Goal: Task Accomplishment & Management: Use online tool/utility

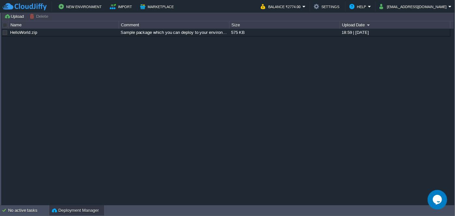
click at [81, 206] on div "Deployment Manager" at bounding box center [76, 210] width 55 height 10
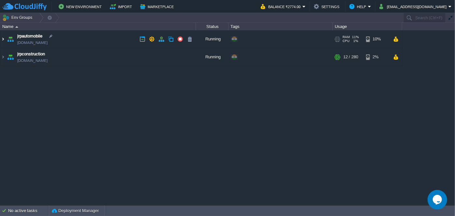
click at [4, 40] on img at bounding box center [2, 39] width 5 height 18
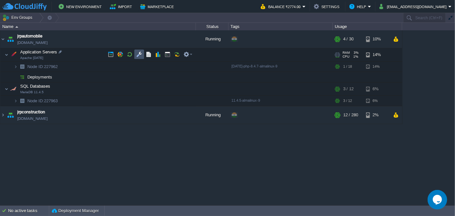
click at [141, 53] on button "button" at bounding box center [139, 55] width 6 height 6
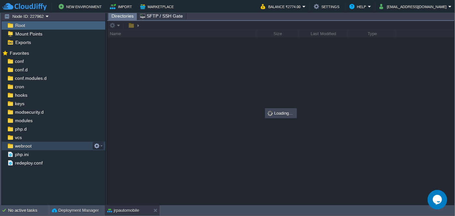
click at [21, 145] on span "webroot" at bounding box center [23, 146] width 19 height 6
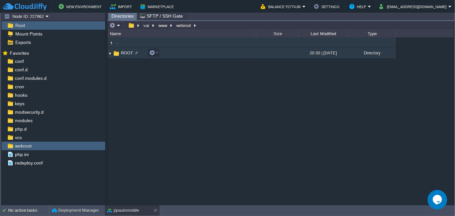
click at [108, 52] on img at bounding box center [110, 53] width 5 height 10
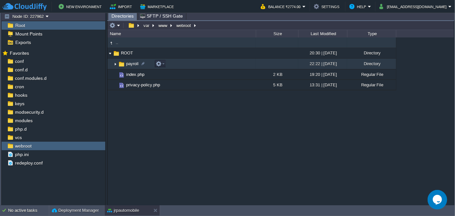
click at [113, 62] on img at bounding box center [115, 64] width 5 height 10
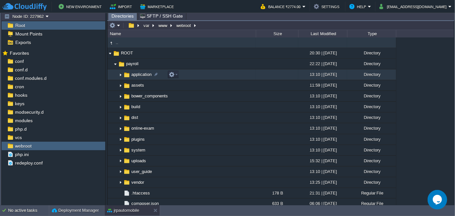
click at [120, 74] on img at bounding box center [120, 75] width 5 height 10
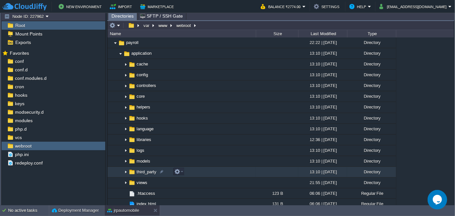
scroll to position [59, 0]
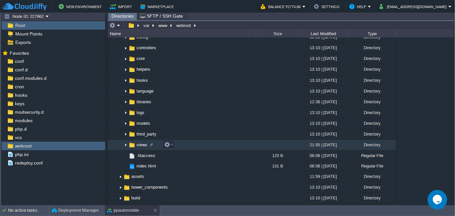
click at [126, 144] on img at bounding box center [125, 145] width 5 height 10
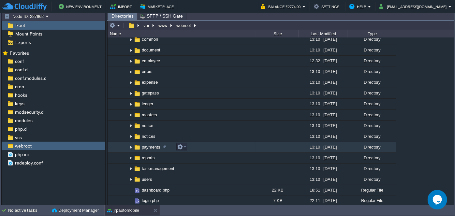
scroll to position [207, 0]
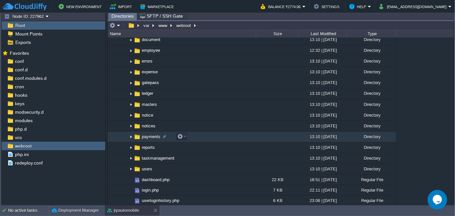
click at [131, 137] on img at bounding box center [131, 137] width 5 height 10
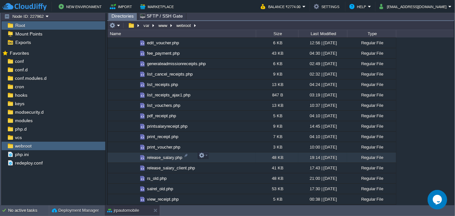
scroll to position [385, 0]
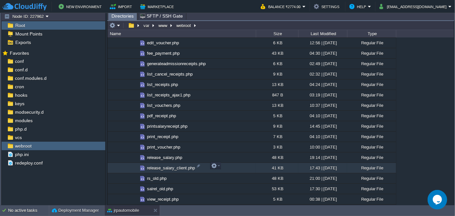
click at [162, 165] on span "release_salary_client.php" at bounding box center [171, 168] width 50 height 6
click at [122, 18] on span "Directories" at bounding box center [123, 16] width 22 height 8
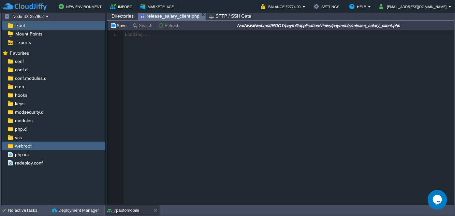
click at [162, 16] on span "release_salary_client.php" at bounding box center [169, 16] width 59 height 8
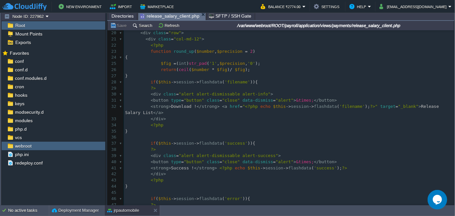
scroll to position [178, 0]
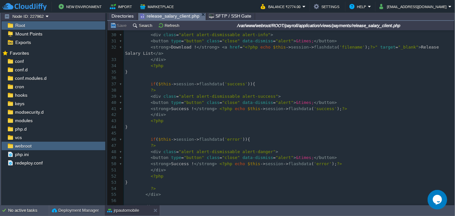
click at [167, 100] on div "789 1 ​ 2 <?php 3 error_reporting ( 0 ); 4 $this -> load -> view ( "common/meta…" at bounding box center [289, 63] width 330 height 418
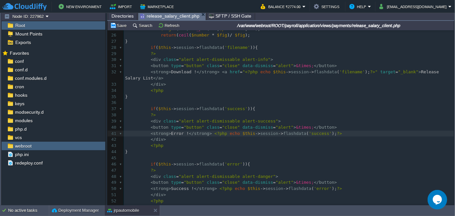
scroll to position [0, 0]
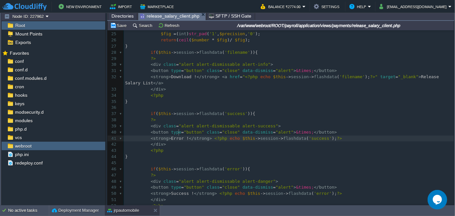
type textarea "Success"
click at [176, 189] on div "xxxxxxxxxx 1 ​ 2 <?php 3 error_reporting ( 0 ); 4 $this -> load -> view ( "comm…" at bounding box center [289, 93] width 330 height 418
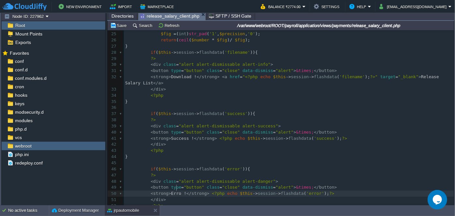
type textarea "Error"
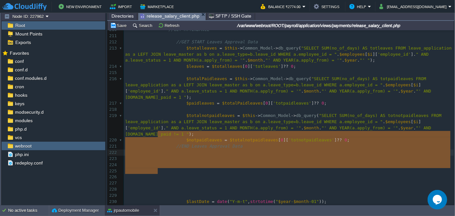
drag, startPoint x: 209, startPoint y: 173, endPoint x: 217, endPoint y: 137, distance: 37.2
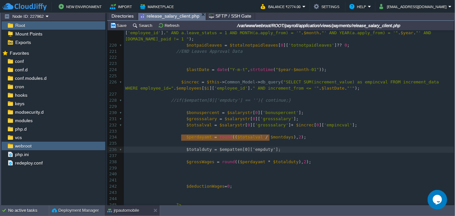
type textarea "$totalduty = $empatten[0]['empduty'];"
drag, startPoint x: 182, startPoint y: 138, endPoint x: 268, endPoint y: 137, distance: 86.1
paste textarea
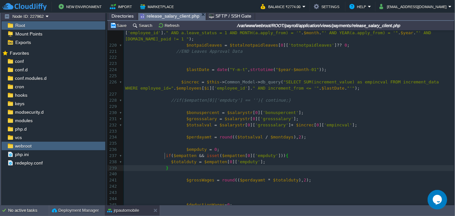
click at [172, 87] on div "xxxxxxxxxx 210 //GET ATTENDANCE 211 212 //GET START Leaves Approval Data 213 $t…" at bounding box center [289, 144] width 330 height 424
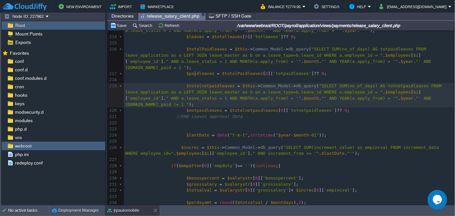
click at [196, 74] on div "xxxxxxxxxx 204 /*echo "<pre>"; print_r($PendLastMonthAmount[0]['pending_lastmon…" at bounding box center [289, 114] width 330 height 332
type textarea "$totalnotpaidleaves"
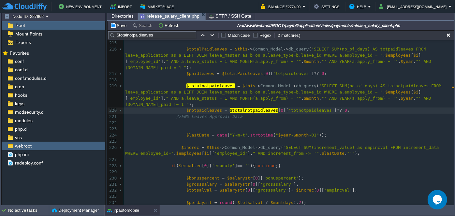
click at [199, 108] on span "$notpaidleaves" at bounding box center [205, 110] width 36 height 5
type textarea "$notpaidleaves"
type input "$notpaidleaves"
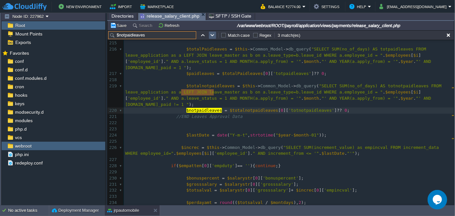
click at [210, 33] on button "button" at bounding box center [213, 35] width 6 height 6
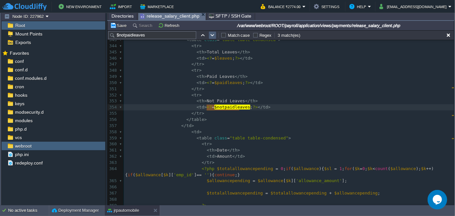
click at [208, 37] on table at bounding box center [213, 35] width 10 height 8
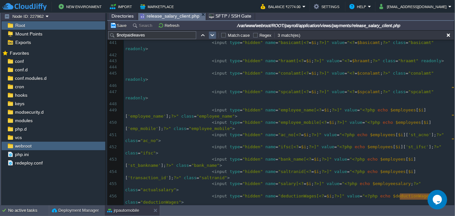
click at [208, 37] on table at bounding box center [213, 35] width 10 height 8
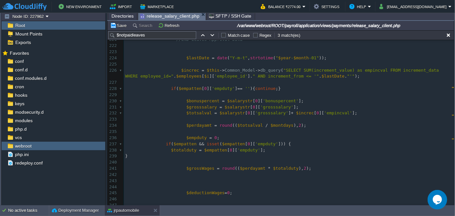
type textarea "-"
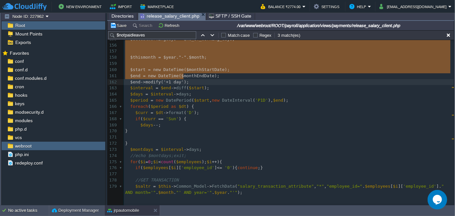
type textarea "-"
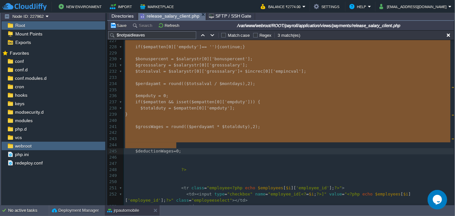
drag, startPoint x: 130, startPoint y: 116, endPoint x: 229, endPoint y: 144, distance: 102.9
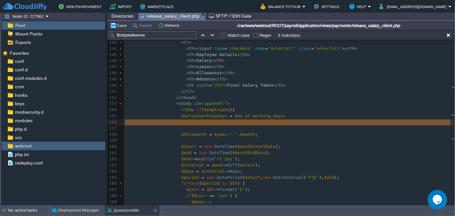
drag, startPoint x: 194, startPoint y: 129, endPoint x: 197, endPoint y: 121, distance: 7.9
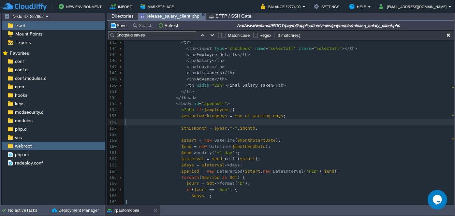
click at [195, 121] on pre "​" at bounding box center [289, 122] width 330 height 6
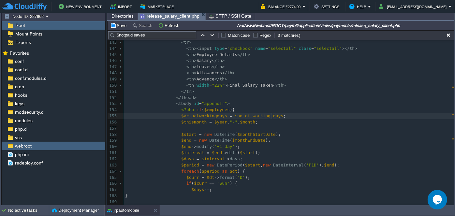
click at [192, 128] on pre "​" at bounding box center [289, 129] width 330 height 6
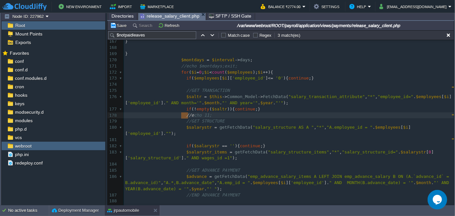
type textarea "//echo 11;"
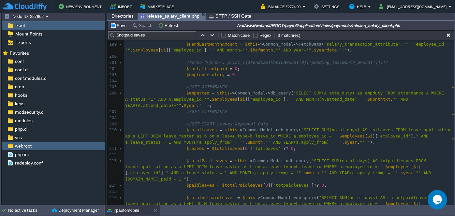
click at [232, 119] on div "xxxxxxxxxx 184 ​ 185 //GET ADVANCE PAYMENT 186 $advance = getFetchData ( "emp_a…" at bounding box center [289, 93] width 330 height 350
type textarea "Approval"
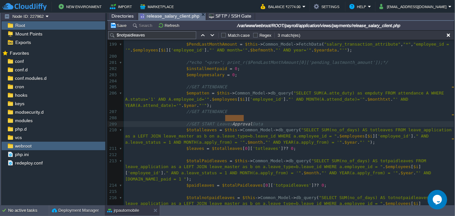
click at [196, 125] on div "xxxxxxxxxx 184 ​ 185 //GET ADVANCE PAYMENT 186 $advance = getFetchData ( "emp_a…" at bounding box center [289, 102] width 330 height 369
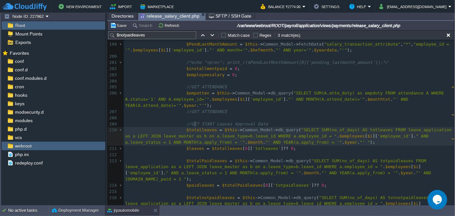
type textarea "$totalleaves"
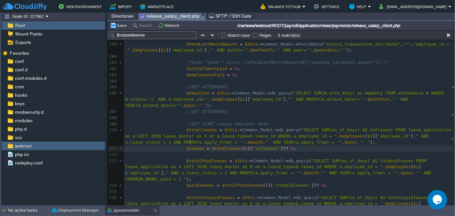
click at [190, 143] on div "xxxxxxxxxx 184 ​ 185 //GET ADVANCE PAYMENT 186 $advance = getFetchData ( "emp_a…" at bounding box center [289, 102] width 330 height 369
type textarea "$leaves"
type input "$leaves"
click at [210, 37] on button "button" at bounding box center [213, 35] width 6 height 6
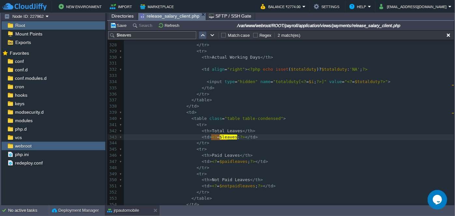
click at [203, 37] on button "button" at bounding box center [203, 35] width 6 height 6
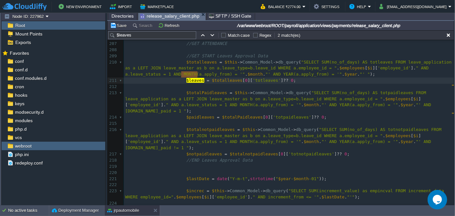
click at [199, 90] on span "$totalPaidleaves" at bounding box center [207, 92] width 41 height 5
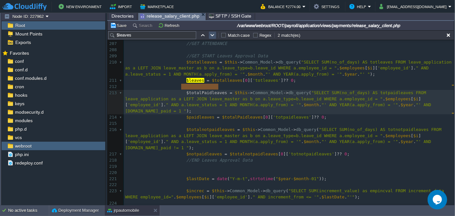
click at [213, 38] on button "button" at bounding box center [213, 35] width 6 height 6
type textarea "$leaves"
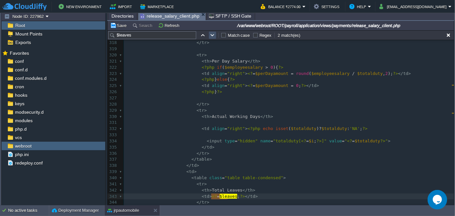
click at [210, 36] on button "button" at bounding box center [213, 35] width 6 height 6
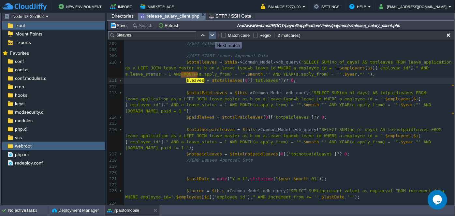
click at [210, 36] on button "button" at bounding box center [213, 35] width 6 height 6
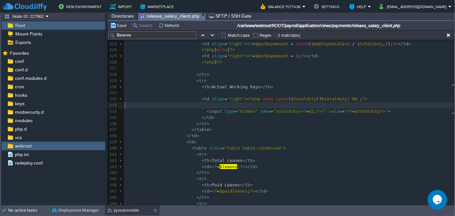
click at [225, 104] on pre "​" at bounding box center [289, 105] width 330 height 6
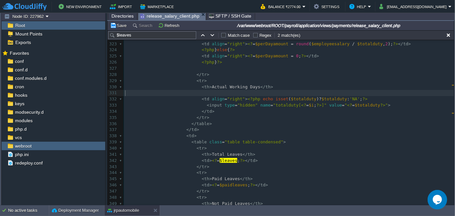
click at [206, 94] on pre "​" at bounding box center [289, 93] width 330 height 6
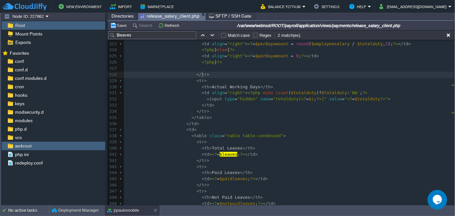
click at [254, 76] on pre "</ tr >" at bounding box center [289, 75] width 330 height 6
click at [153, 33] on input "$leaves" at bounding box center [152, 35] width 88 height 8
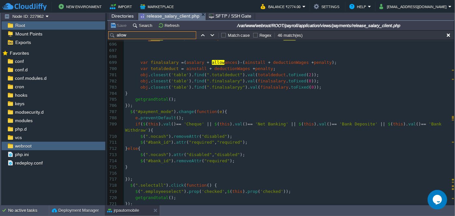
scroll to position [4622, 0]
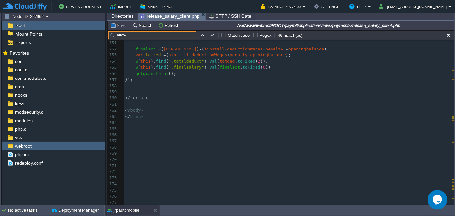
type input "allow"
click at [212, 33] on button "button" at bounding box center [213, 35] width 6 height 6
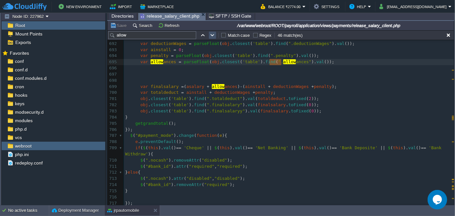
click at [212, 33] on button "button" at bounding box center [213, 35] width 6 height 6
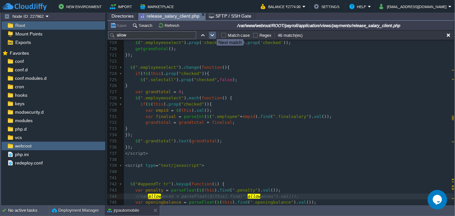
click at [212, 33] on button "button" at bounding box center [213, 35] width 6 height 6
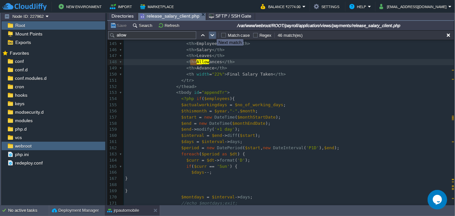
click at [212, 33] on button "button" at bounding box center [213, 35] width 6 height 6
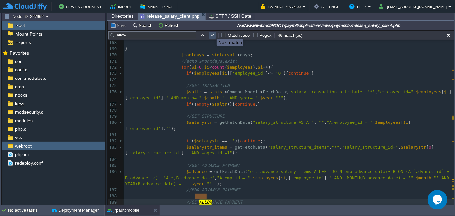
click at [212, 33] on button "button" at bounding box center [213, 35] width 6 height 6
type textarea "allow"
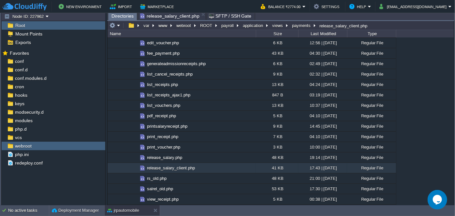
click at [126, 16] on span "Directories" at bounding box center [123, 16] width 22 height 8
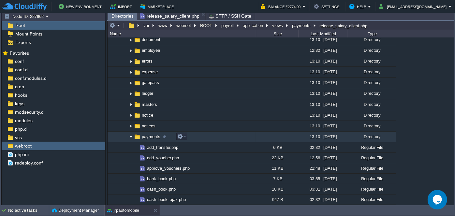
click at [131, 136] on img at bounding box center [131, 137] width 5 height 10
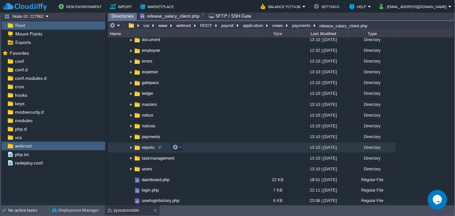
click at [131, 146] on img at bounding box center [131, 148] width 5 height 10
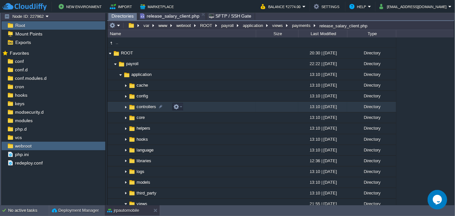
click at [124, 105] on img at bounding box center [125, 107] width 5 height 10
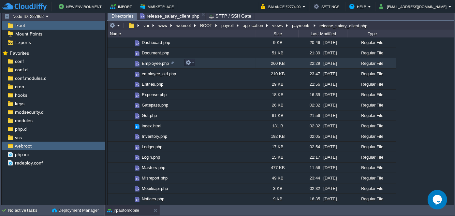
click at [145, 63] on span "Employee.php" at bounding box center [155, 64] width 29 height 6
click at [126, 17] on span "Directories" at bounding box center [123, 16] width 22 height 8
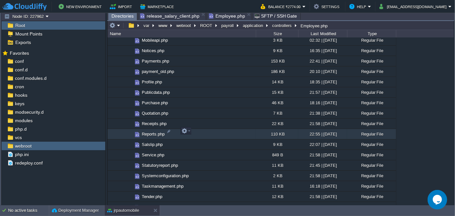
click at [144, 132] on span "Reports.php" at bounding box center [153, 134] width 25 height 6
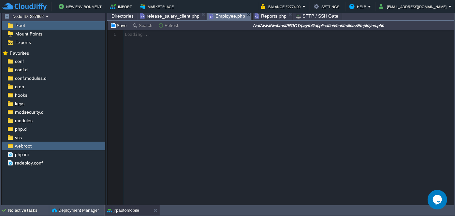
click at [214, 17] on span "Employee.php" at bounding box center [227, 16] width 36 height 8
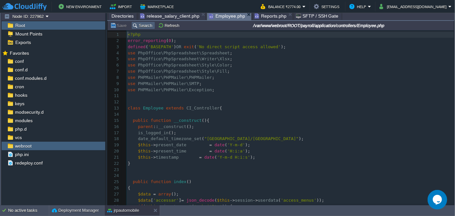
click at [140, 27] on button "Search" at bounding box center [143, 26] width 22 height 6
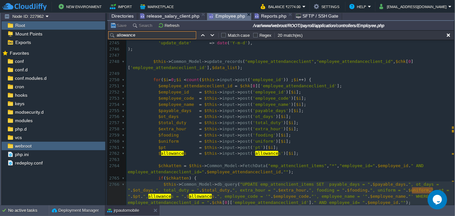
type input "allowance"
click at [210, 33] on button "button" at bounding box center [213, 35] width 6 height 6
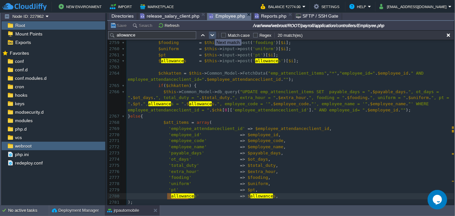
click at [210, 33] on button "button" at bounding box center [213, 35] width 6 height 6
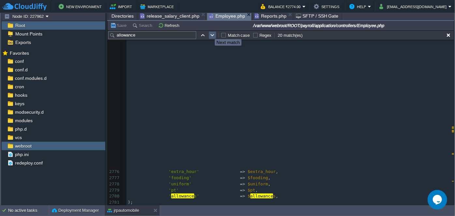
scroll to position [18057, 0]
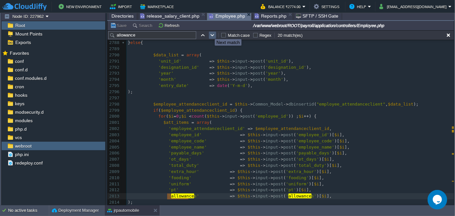
click at [210, 33] on button "button" at bounding box center [213, 35] width 6 height 6
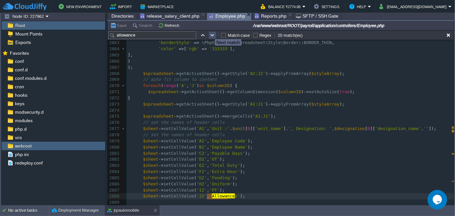
click at [210, 33] on button "button" at bounding box center [213, 35] width 6 height 6
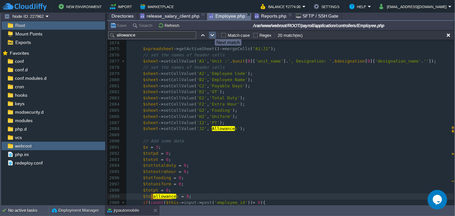
click at [210, 33] on button "button" at bounding box center [213, 35] width 6 height 6
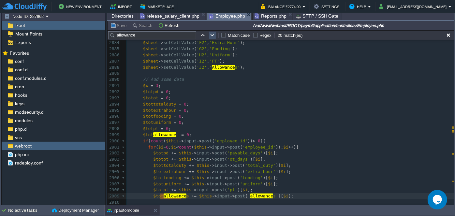
click at [210, 33] on button "button" at bounding box center [213, 35] width 6 height 6
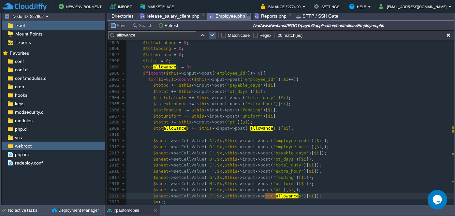
click at [210, 33] on button "button" at bounding box center [213, 35] width 6 height 6
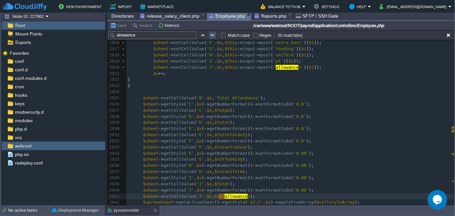
click at [210, 33] on button "button" at bounding box center [213, 35] width 6 height 6
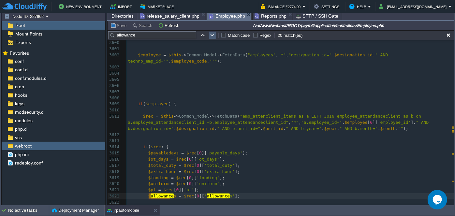
click at [210, 33] on button "button" at bounding box center [213, 35] width 6 height 6
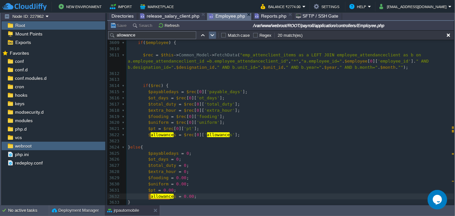
click at [210, 33] on button "button" at bounding box center [213, 35] width 6 height 6
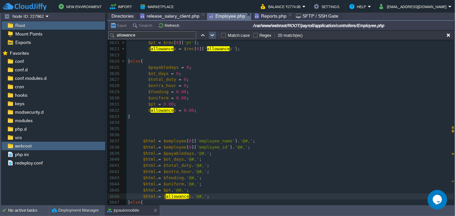
click at [210, 33] on button "button" at bounding box center [213, 35] width 6 height 6
type textarea "ALLOWANCE"
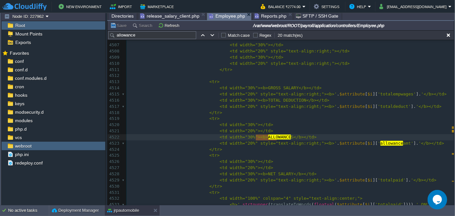
click at [375, 141] on div "x $this -> Common_Model -> db_query ( "UPDATE emp_attenclient_items SET payable…" at bounding box center [291, 97] width 328 height 381
click at [212, 34] on button "button" at bounding box center [213, 35] width 6 height 6
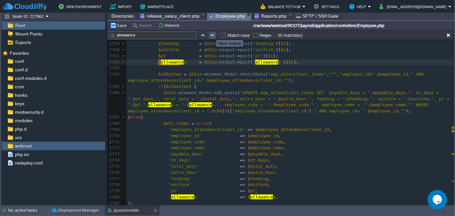
click at [212, 34] on button "button" at bounding box center [213, 35] width 6 height 6
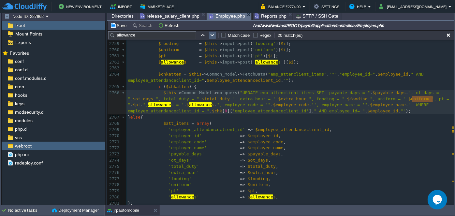
click at [212, 34] on button "button" at bounding box center [213, 35] width 6 height 6
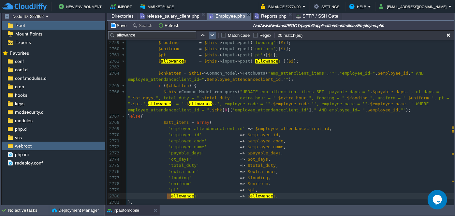
click at [212, 34] on button "button" at bounding box center [213, 35] width 6 height 6
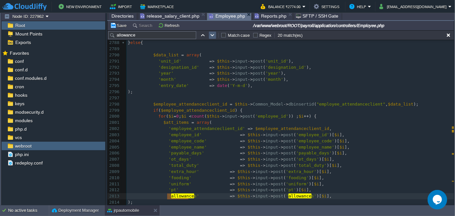
click at [212, 34] on button "button" at bounding box center [213, 35] width 6 height 6
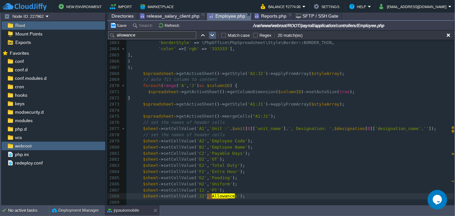
click at [212, 34] on button "button" at bounding box center [213, 35] width 6 height 6
type textarea "allowance"
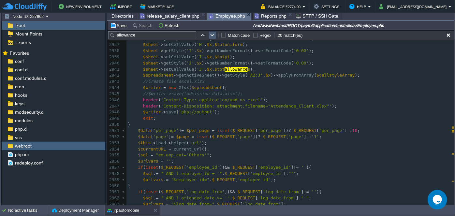
click at [211, 35] on button "button" at bounding box center [213, 35] width 6 height 6
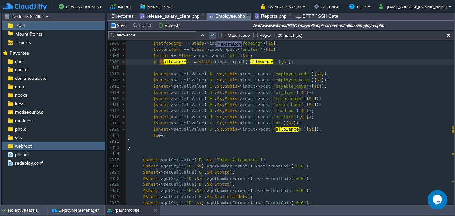
click at [211, 35] on button "button" at bounding box center [213, 35] width 6 height 6
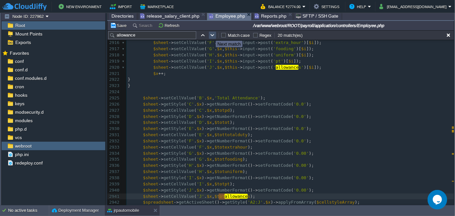
click at [211, 35] on button "button" at bounding box center [213, 35] width 6 height 6
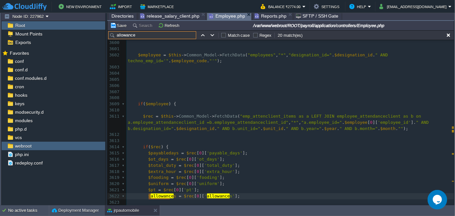
click at [158, 36] on input "allowance" at bounding box center [152, 35] width 88 height 8
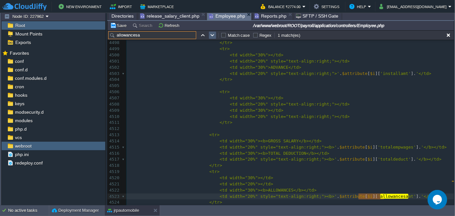
type input "allowancesa"
click at [212, 36] on button "button" at bounding box center [213, 35] width 6 height 6
type textarea "allowancesa"
click at [212, 36] on button "button" at bounding box center [213, 35] width 6 height 6
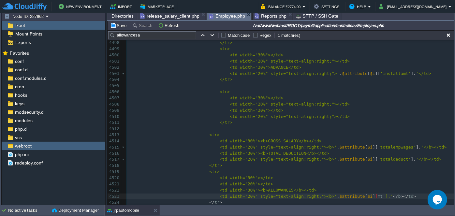
click at [152, 37] on input "allowancesa" at bounding box center [152, 35] width 88 height 8
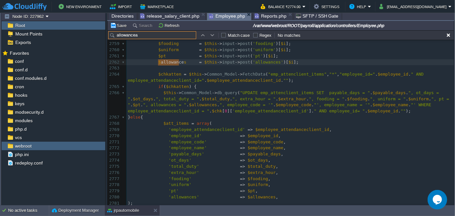
drag, startPoint x: 155, startPoint y: 35, endPoint x: 116, endPoint y: 36, distance: 39.1
click at [116, 36] on input "allowancea" at bounding box center [152, 35] width 88 height 8
type input "allowancea"
click at [118, 27] on button "Save" at bounding box center [119, 26] width 18 height 6
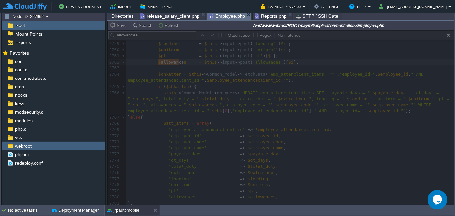
click at [177, 16] on span "release_salary_client.php" at bounding box center [169, 16] width 59 height 8
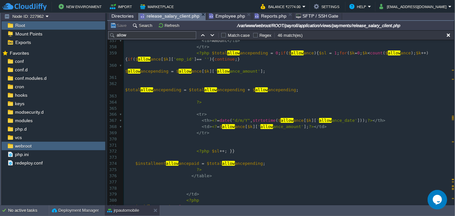
click at [255, 15] on span "Reports.php" at bounding box center [271, 16] width 32 height 8
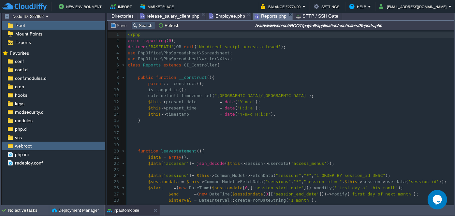
click at [143, 26] on button "Search" at bounding box center [143, 26] width 22 height 6
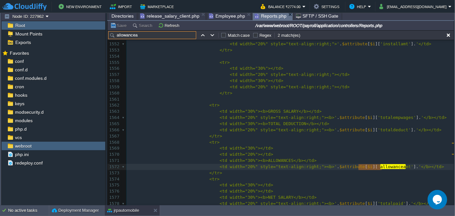
type input "allowancea"
type textarea "allowancea"
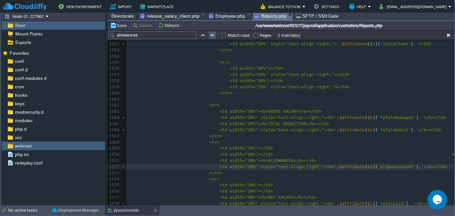
click at [209, 36] on td at bounding box center [213, 35] width 8 height 8
type textarea "allowancea"
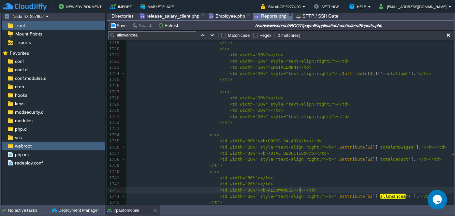
click at [375, 192] on pre "<td width="30%"><b>ALLOWANCES</b></td>" at bounding box center [291, 191] width 328 height 6
type textarea ">"
click at [372, 196] on div "xxxxxxxxxx 1707 if ( $PendLastMonthAmount ) { 1708 $html . = ' ' . $attribute […" at bounding box center [291, 116] width 328 height 301
type textarea "allowanceamt"
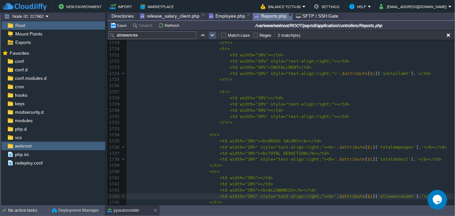
click at [210, 36] on button "button" at bounding box center [213, 35] width 6 height 6
click at [201, 34] on button "button" at bounding box center [203, 35] width 6 height 6
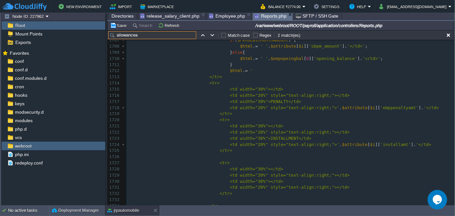
click at [156, 38] on input "allowancea" at bounding box center [152, 35] width 88 height 8
click at [134, 36] on input "allowancea" at bounding box center [152, 35] width 88 height 8
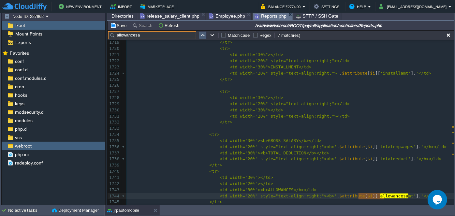
type input "allowancesa"
click at [210, 33] on button "button" at bounding box center [213, 35] width 6 height 6
type textarea "allowancesa"
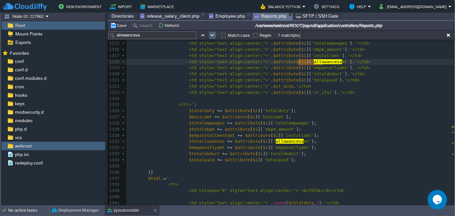
click at [213, 34] on button "button" at bounding box center [213, 35] width 6 height 6
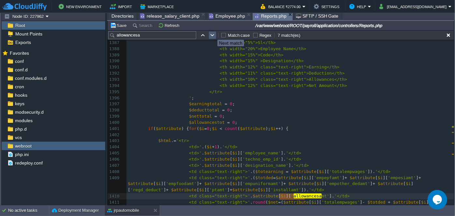
click at [213, 34] on button "button" at bounding box center [213, 35] width 6 height 6
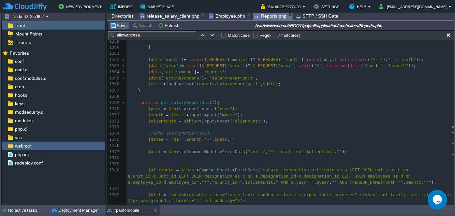
click at [123, 27] on button "Save" at bounding box center [119, 26] width 18 height 6
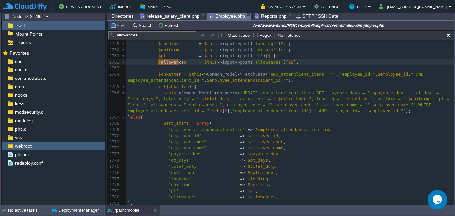
click at [223, 17] on span "Employee.php" at bounding box center [227, 16] width 36 height 8
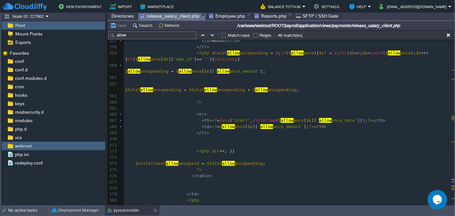
click at [177, 17] on span "release_salary_client.php" at bounding box center [169, 16] width 59 height 8
click at [234, 18] on span "Employee.php" at bounding box center [227, 16] width 36 height 8
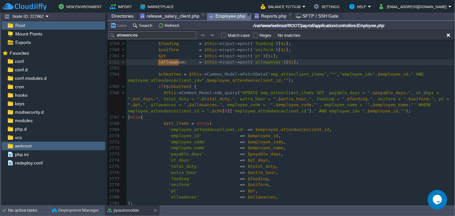
click at [259, 16] on span "Reports.php" at bounding box center [271, 16] width 32 height 8
click at [219, 18] on span "Employee.php" at bounding box center [227, 16] width 36 height 8
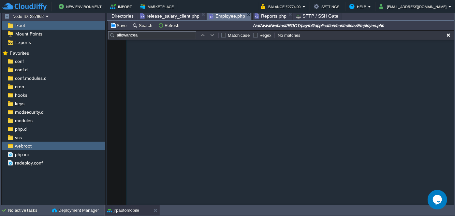
scroll to position [29024, 0]
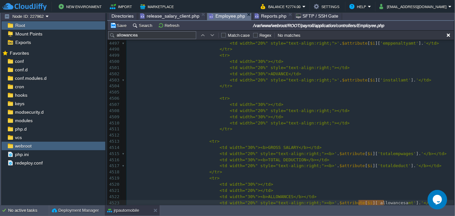
type textarea "allowanceamt"
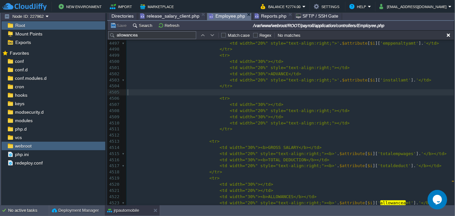
click at [161, 91] on pre "​" at bounding box center [291, 92] width 328 height 6
click at [343, 128] on pre "</tr>" at bounding box center [291, 129] width 328 height 6
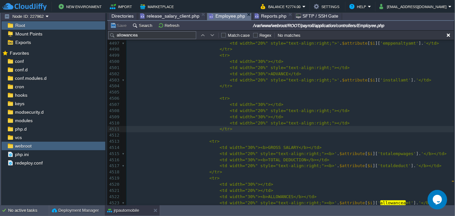
type textarea "allowanceamt"
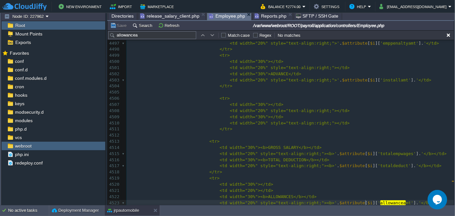
type textarea "allowanceamt"
click at [260, 18] on span "Reports.php" at bounding box center [271, 16] width 32 height 8
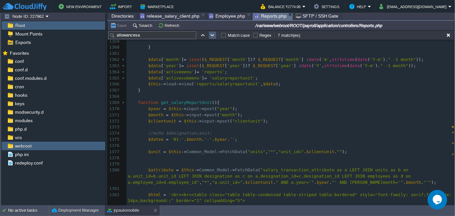
click at [212, 38] on td at bounding box center [213, 35] width 8 height 8
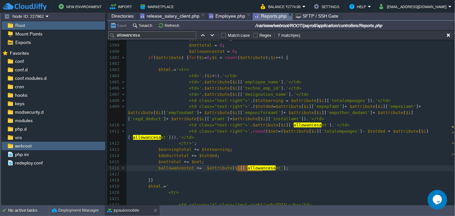
scroll to position [9030, 0]
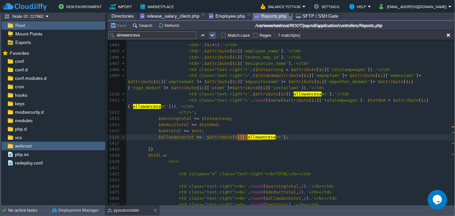
click at [212, 35] on button "button" at bounding box center [213, 35] width 6 height 6
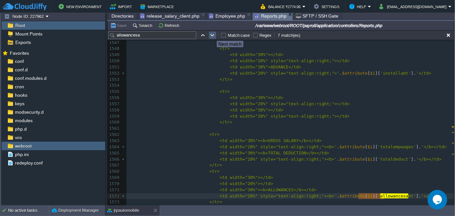
click at [212, 35] on button "button" at bounding box center [213, 35] width 6 height 6
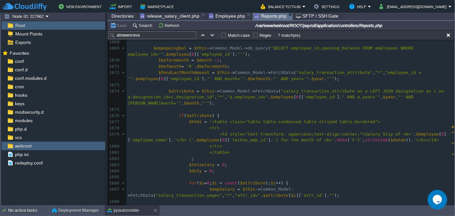
scroll to position [10687, 0]
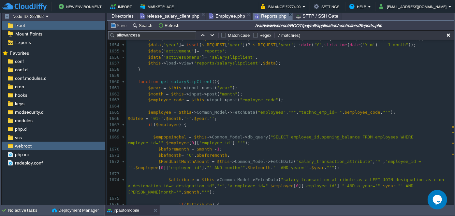
click at [159, 18] on span "release_salary_client.php" at bounding box center [169, 16] width 59 height 8
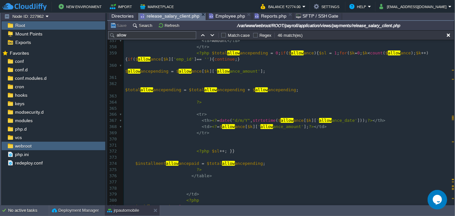
click at [258, 16] on span "Reports.php" at bounding box center [271, 16] width 32 height 8
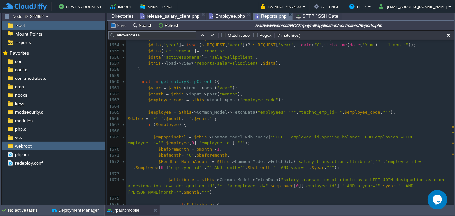
click at [160, 39] on div "allowancesa Match case Regex 7 match(es)" at bounding box center [281, 35] width 347 height 10
click at [160, 36] on input "allowancesa" at bounding box center [152, 35] width 88 height 8
paste input "get_salarySlipClient"
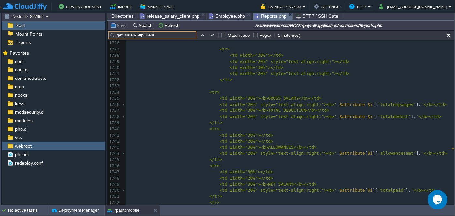
scroll to position [11135, 0]
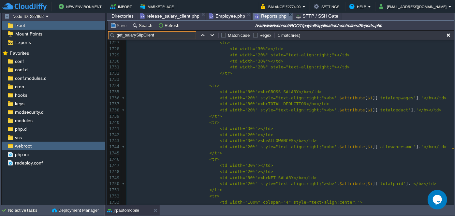
type input "get_salarySlipClient"
click at [378, 148] on span "'allowancesamt'" at bounding box center [397, 146] width 38 height 5
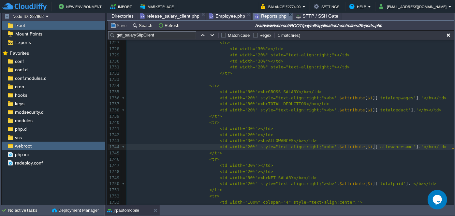
type textarea "allowancesamt"
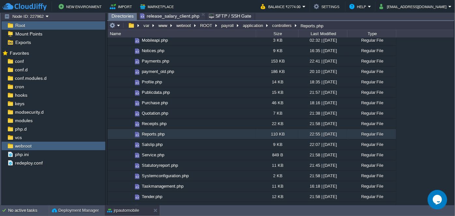
click at [172, 15] on span "release_salary_client.php" at bounding box center [169, 16] width 59 height 8
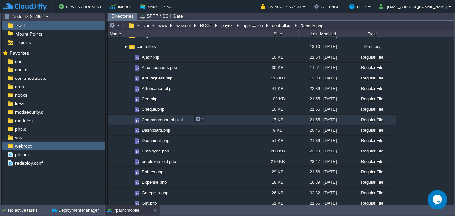
scroll to position [59, 0]
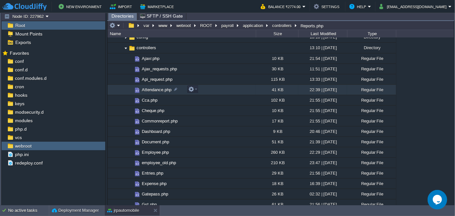
click at [150, 88] on span "Attendance.php" at bounding box center [157, 90] width 32 height 6
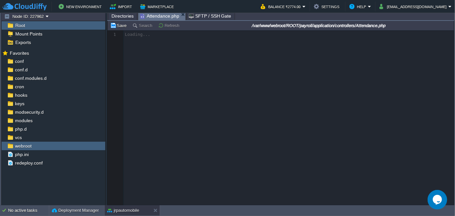
click at [124, 16] on span "Directories" at bounding box center [123, 16] width 22 height 8
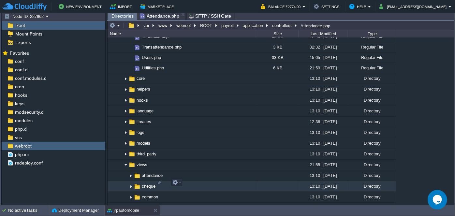
scroll to position [504, 0]
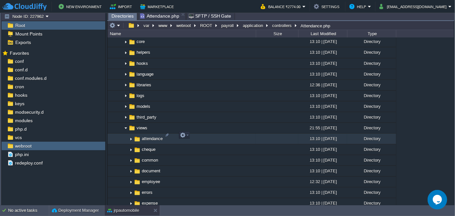
click at [129, 135] on img at bounding box center [131, 139] width 5 height 10
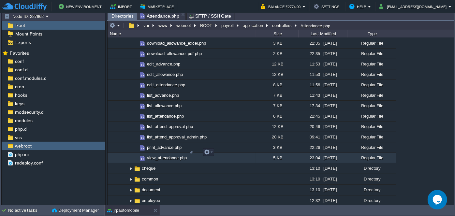
scroll to position [682, 0]
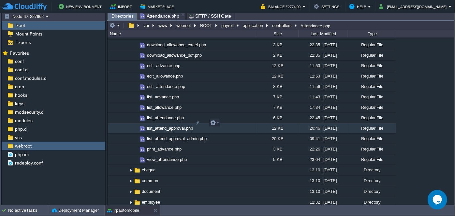
click at [165, 126] on span "list_attend_approval.php" at bounding box center [170, 129] width 48 height 6
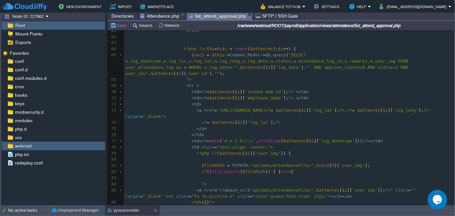
scroll to position [421, 0]
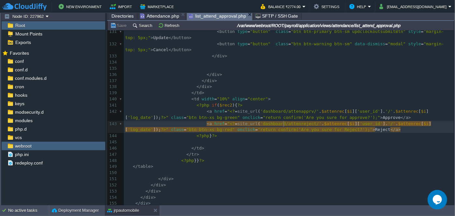
type textarea "attenreject"
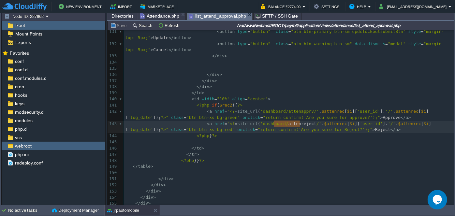
click at [113, 17] on span "Directories" at bounding box center [123, 16] width 22 height 8
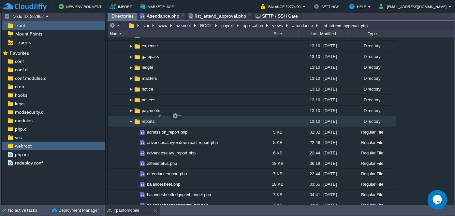
click at [129, 117] on img at bounding box center [131, 122] width 5 height 10
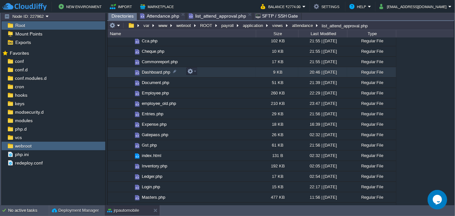
click at [151, 71] on span "Dashboard.php" at bounding box center [156, 72] width 30 height 6
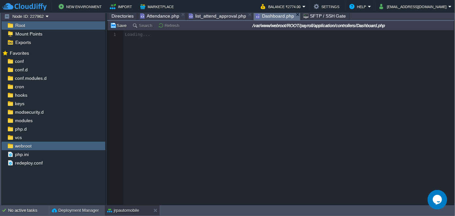
click at [160, 16] on span "Attendance.php" at bounding box center [159, 16] width 39 height 8
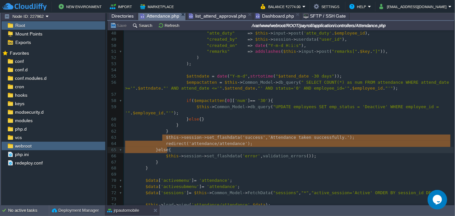
type textarea "$this->session->set_flashdata('success','Attendance taken successfully.' ); red…"
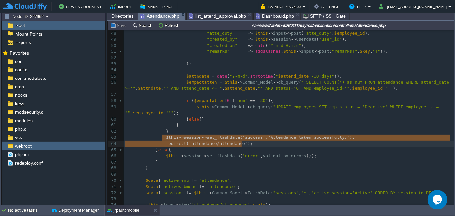
drag, startPoint x: 162, startPoint y: 138, endPoint x: 258, endPoint y: 144, distance: 96.1
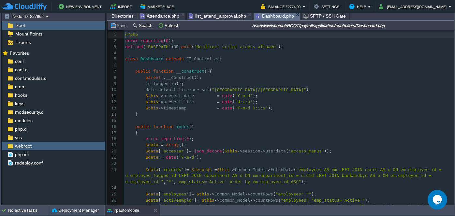
click at [264, 14] on span "Dashboard.php" at bounding box center [275, 16] width 38 height 8
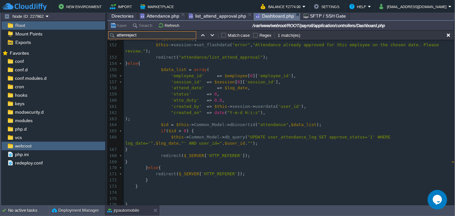
type input "attenreject"
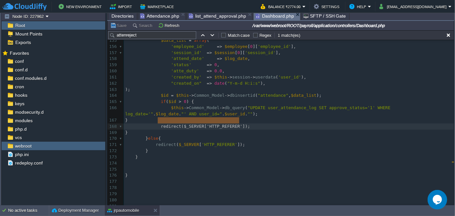
type textarea "redirect($_SERVER['HTTP_REFERER']);"
drag, startPoint x: 158, startPoint y: 120, endPoint x: 252, endPoint y: 119, distance: 93.9
paste textarea
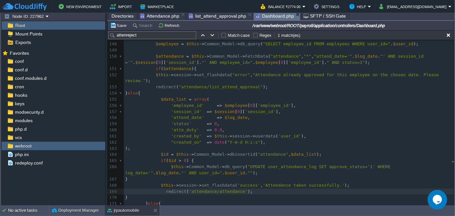
click at [230, 75] on div "xxxxxxxxxx 146 147 $session = $this -> Common_Model -> FetchData ( "sessions" ,…" at bounding box center [289, 182] width 330 height 307
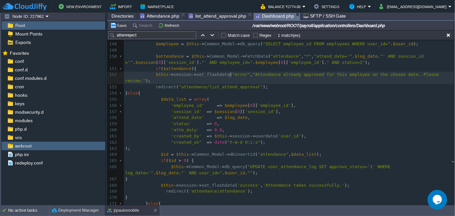
type textarea "error"
click at [241, 183] on span "'success'" at bounding box center [248, 185] width 23 height 5
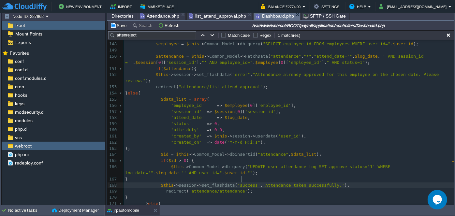
type textarea "success"
paste textarea
click at [277, 183] on span "'Attendance taken successfully.'" at bounding box center [299, 185] width 82 height 5
type textarea "taken"
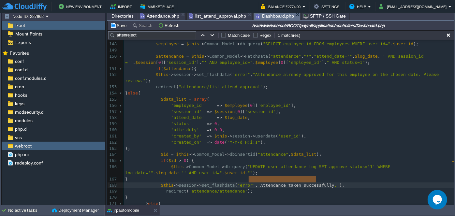
drag, startPoint x: 249, startPoint y: 180, endPoint x: 316, endPoint y: 181, distance: 67.2
type textarea "Absend="
type textarea "t this Employee"
type textarea "A"
type textarea "Reject [DATE]"
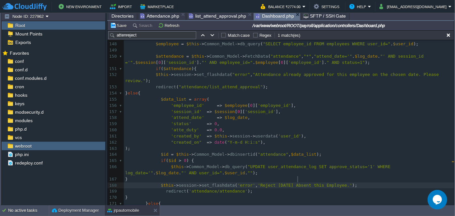
click at [297, 183] on span "'Reject [DATE] Absent this Employee.'" at bounding box center [305, 185] width 95 height 5
type textarea "T"
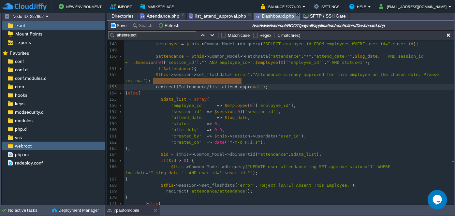
type textarea "redirect("attendance/list_attend_approval");"
drag, startPoint x: 152, startPoint y: 81, endPoint x: 245, endPoint y: 83, distance: 93.0
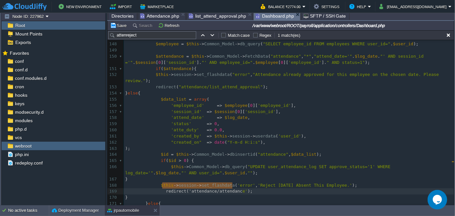
type textarea "redirect('attendance/attendance');"
drag, startPoint x: 162, startPoint y: 185, endPoint x: 234, endPoint y: 187, distance: 72.1
paste textarea
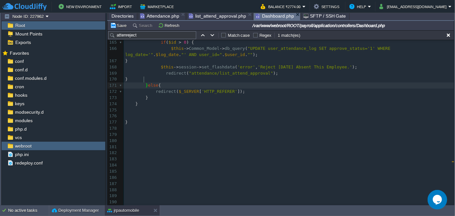
scroll to position [1097, 0]
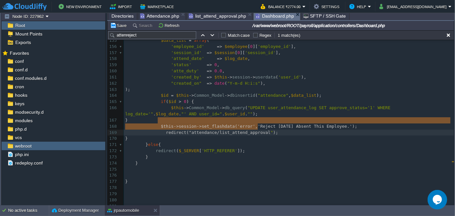
type textarea "$this->session->set_flashdata('error','Reject [DATE] Absent This Employee.' ); …"
drag, startPoint x: 157, startPoint y: 119, endPoint x: 269, endPoint y: 126, distance: 112.4
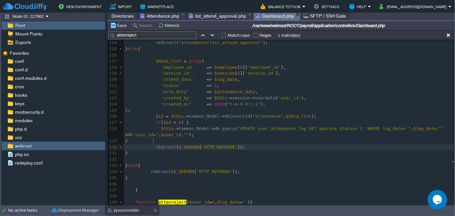
type textarea "redirect($_SERVER['HTTP_REFERER']);"
drag, startPoint x: 153, startPoint y: 140, endPoint x: 251, endPoint y: 139, distance: 97.9
paste textarea
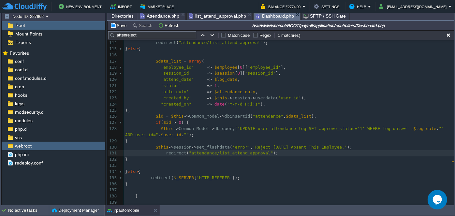
click at [233, 145] on span "'error'" at bounding box center [242, 147] width 18 height 5
type textarea "success"
click at [258, 145] on span "'Reject [DATE] Absent This Employee.'" at bounding box center [305, 147] width 95 height 5
type textarea "Approve"
click at [287, 142] on div "xxxxxxxxxx redirect ( "attendance/list_attend_approval" ); 105 $attendance_duty…" at bounding box center [289, 190] width 330 height 424
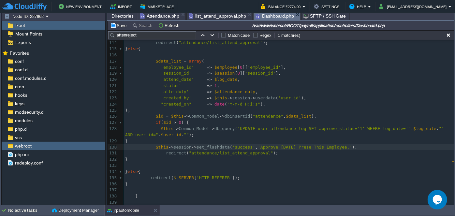
type textarea "Present"
click at [313, 89] on pre "'atte_duty' => $attendance_duty ," at bounding box center [289, 92] width 330 height 6
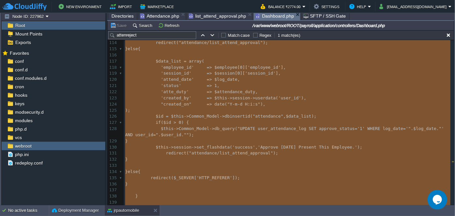
type textarea "-"
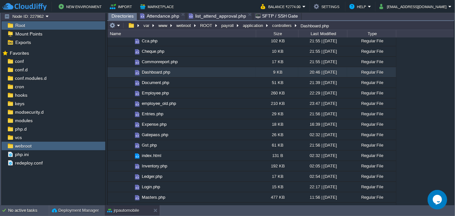
click at [220, 16] on span "list_attend_approval.php" at bounding box center [217, 16] width 57 height 8
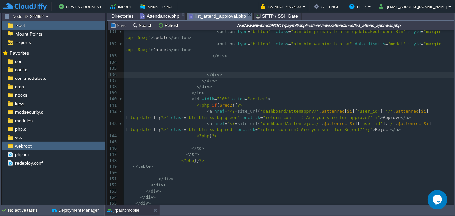
click at [249, 77] on pre "</ div >" at bounding box center [289, 75] width 330 height 6
type textarea "-"
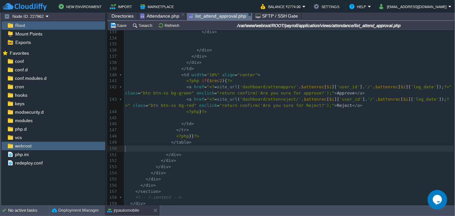
click at [192, 149] on pre "​" at bounding box center [289, 149] width 330 height 6
click at [188, 117] on pre "​" at bounding box center [289, 118] width 330 height 6
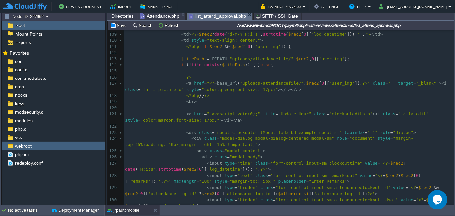
scroll to position [860, 0]
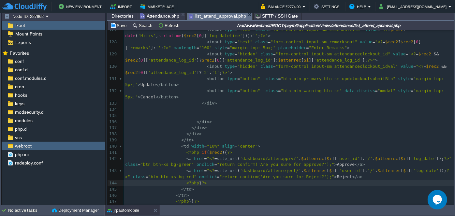
click at [190, 109] on pre "​" at bounding box center [289, 110] width 330 height 6
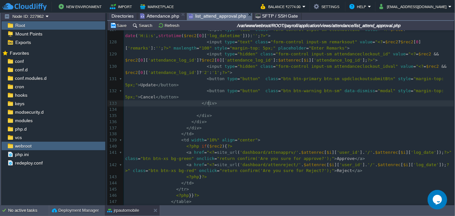
click at [192, 111] on pre "​" at bounding box center [289, 110] width 330 height 6
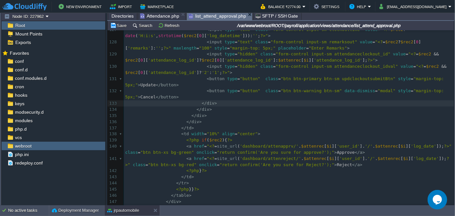
scroll to position [771, 0]
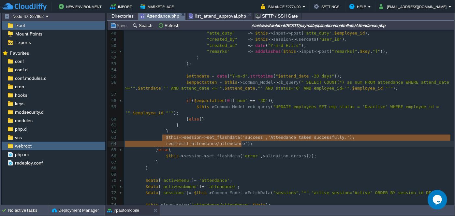
click at [156, 16] on span "Attendance.php" at bounding box center [159, 16] width 39 height 8
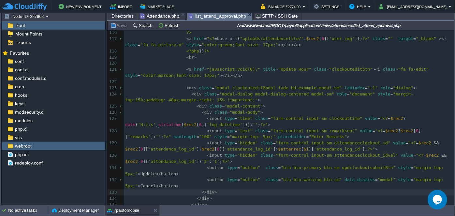
click at [202, 15] on span "list_attend_approval.php" at bounding box center [217, 16] width 57 height 8
click at [285, 63] on pre "​" at bounding box center [289, 63] width 330 height 6
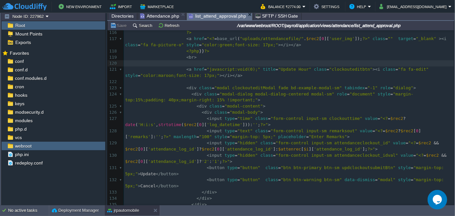
scroll to position [711, 0]
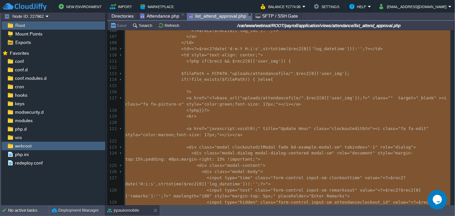
type textarea "-"
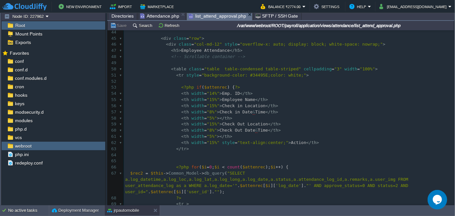
scroll to position [247, 0]
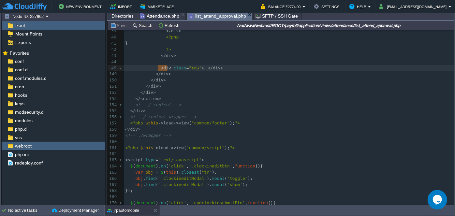
type textarea "-"
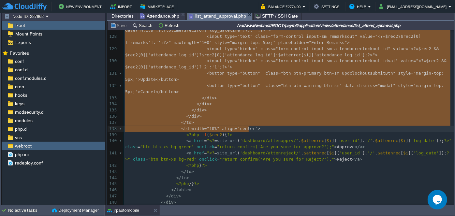
drag, startPoint x: 158, startPoint y: 68, endPoint x: 249, endPoint y: 130, distance: 110.2
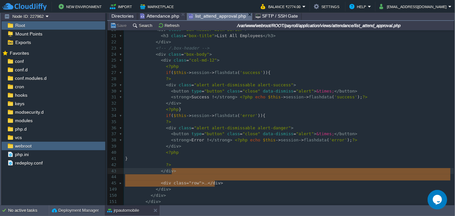
drag, startPoint x: 225, startPoint y: 185, endPoint x: 178, endPoint y: 171, distance: 49.2
type textarea "-"
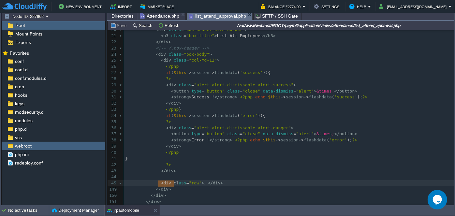
type textarea "-"
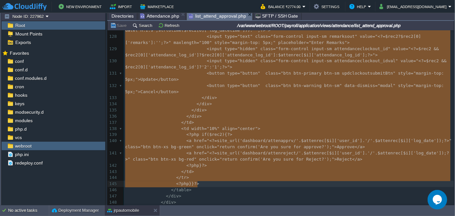
drag, startPoint x: 158, startPoint y: 183, endPoint x: 228, endPoint y: 183, distance: 69.8
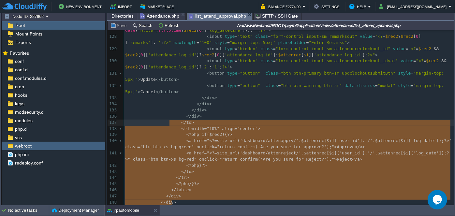
type textarea "-"
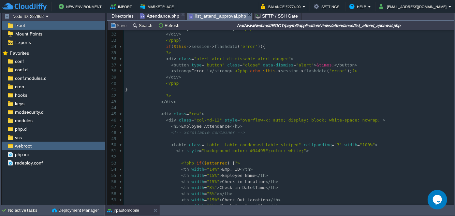
scroll to position [181, 0]
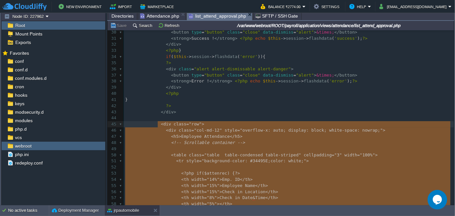
drag, startPoint x: 223, startPoint y: 125, endPoint x: 157, endPoint y: 124, distance: 66.2
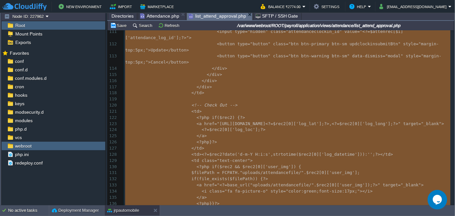
scroll to position [177, 0]
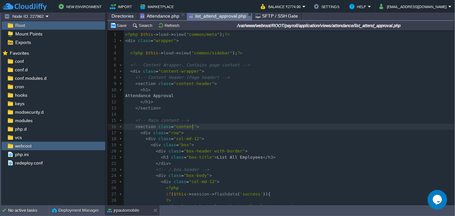
click at [163, 109] on pre "</ section >" at bounding box center [289, 108] width 330 height 6
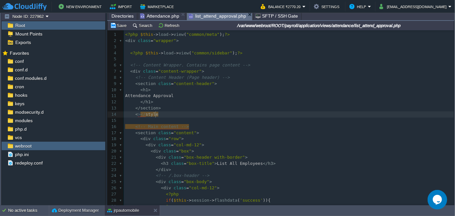
type textarea "<></style>"
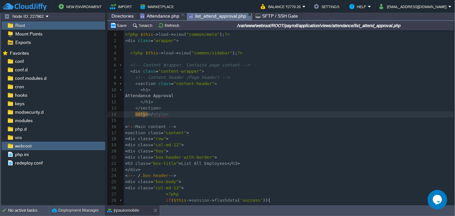
type textarea "style"
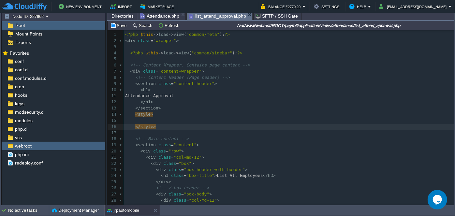
click at [153, 119] on pre at bounding box center [289, 121] width 330 height 6
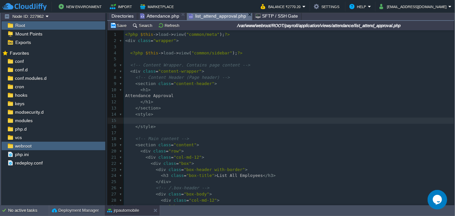
paste textarea "-"
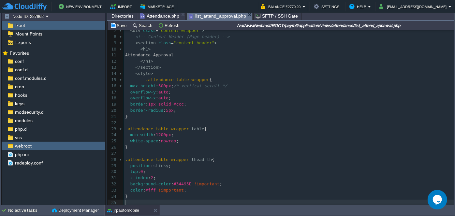
type textarea "-"
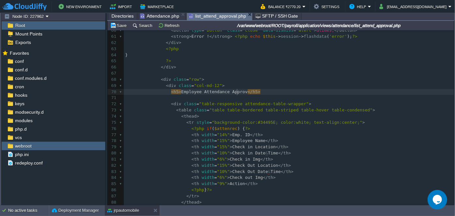
scroll to position [2, 18]
type textarea "Approval"
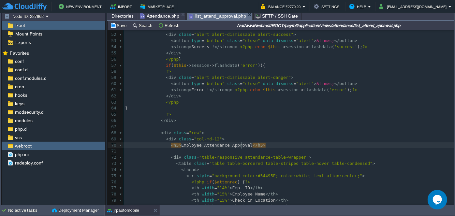
scroll to position [249, 0]
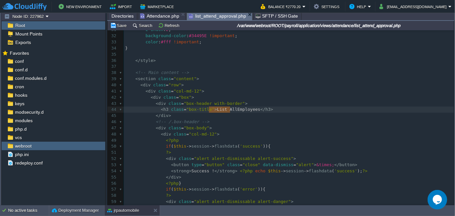
type textarea "ist All"
click at [256, 82] on pre "< div class = "row" >" at bounding box center [289, 85] width 330 height 6
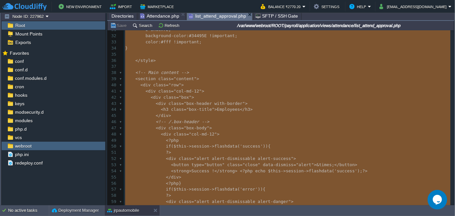
type textarea "-"
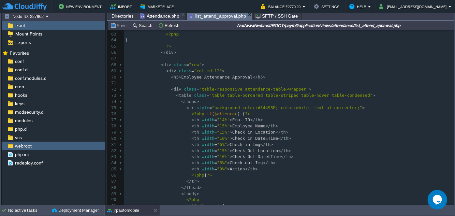
scroll to position [385, 0]
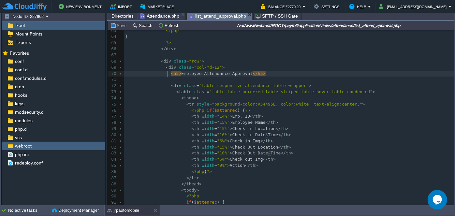
type textarea "<h5>Employee Attendance Approval</h5>"
drag, startPoint x: 167, startPoint y: 73, endPoint x: 275, endPoint y: 75, distance: 108.3
click at [195, 78] on pre "​" at bounding box center [289, 80] width 330 height 6
type textarea "Employee Attendance Approval"
drag, startPoint x: 176, startPoint y: 73, endPoint x: 241, endPoint y: 75, distance: 64.9
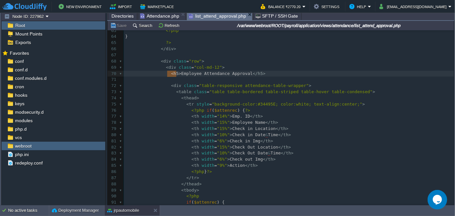
type textarea "<h5>Employee Attendance Approval</h5>"
drag, startPoint x: 167, startPoint y: 74, endPoint x: 264, endPoint y: 73, distance: 96.9
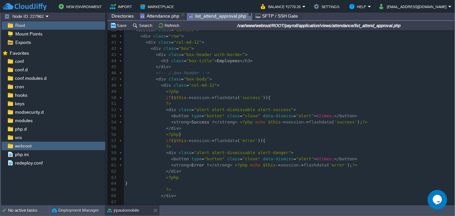
scroll to position [237, 0]
click at [214, 63] on div "xxxxxxxxxx 34 } 35 ​ 36 </ style > 37 ​ 38 <!-- Main content --> 39 < section c…" at bounding box center [289, 206] width 330 height 418
type textarea "Employees"
paste textarea
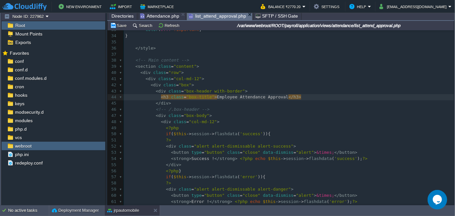
scroll to position [141, 0]
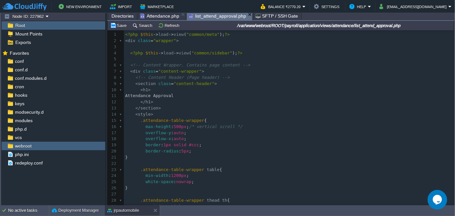
click at [180, 97] on div "xxxxxxxxxx 1 <?php $this -> load -> view ( "common/meta" ); ?> 2 < div class = …" at bounding box center [289, 188] width 330 height 313
type textarea "Approval"
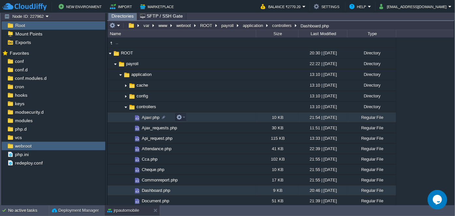
scroll to position [29, 0]
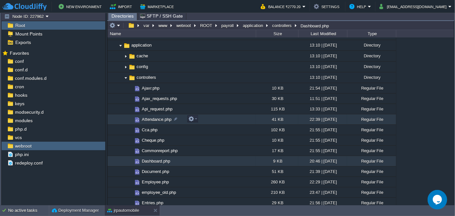
click at [146, 121] on span "Attendance.php" at bounding box center [157, 120] width 32 height 6
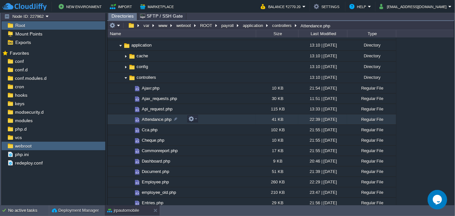
click at [146, 121] on span "Attendance.php" at bounding box center [157, 120] width 32 height 6
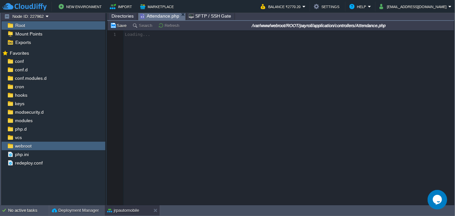
click at [119, 17] on span "Directories" at bounding box center [123, 16] width 22 height 8
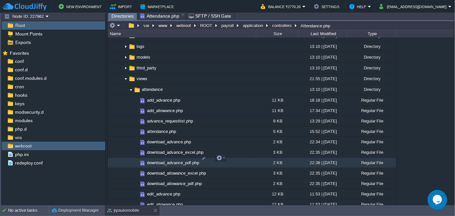
scroll to position [563, 0]
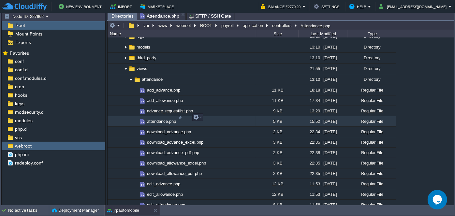
click at [157, 119] on span "attendance.php" at bounding box center [161, 122] width 31 height 6
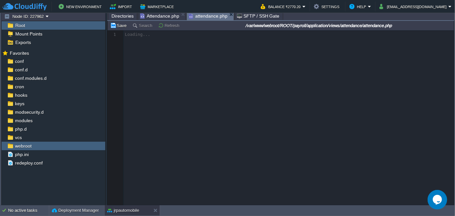
click at [123, 16] on span "Directories" at bounding box center [123, 16] width 22 height 8
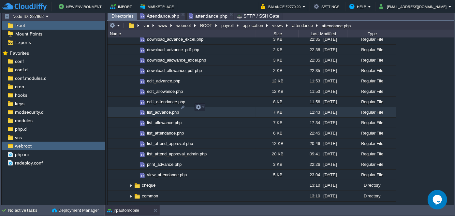
scroll to position [652, 0]
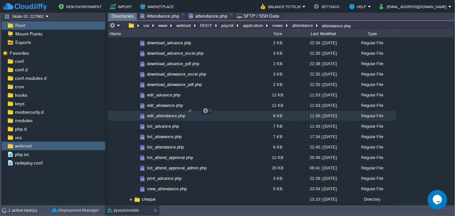
click at [160, 113] on span "edit_attendance.php" at bounding box center [166, 116] width 40 height 6
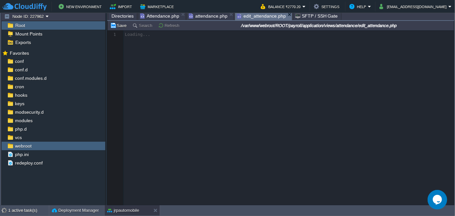
click at [208, 17] on span "attendance.php" at bounding box center [208, 16] width 39 height 8
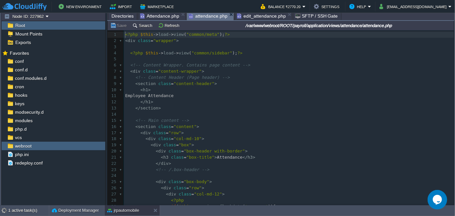
scroll to position [2, 0]
click at [243, 94] on pre "Employee Attendance" at bounding box center [289, 96] width 330 height 6
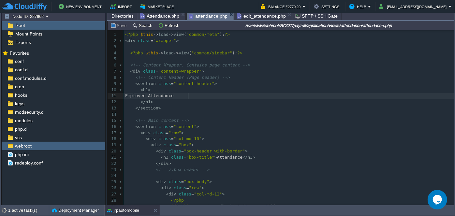
type textarea "-"
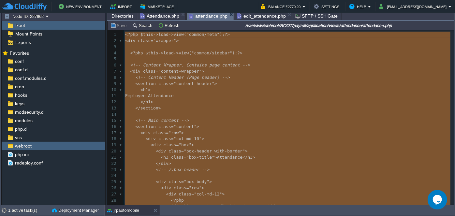
scroll to position [830, 0]
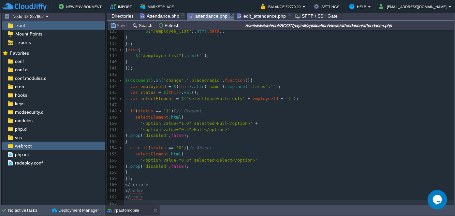
click at [259, 18] on span "edit_attendance.php" at bounding box center [261, 16] width 49 height 8
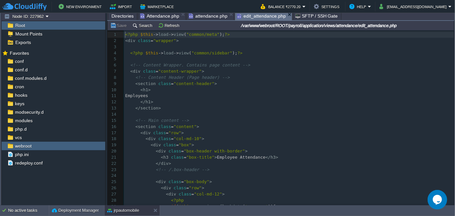
scroll to position [2, 0]
click at [272, 54] on pre "<?php $this -> load -> view ( "common/sidebar" ); ?>" at bounding box center [289, 53] width 330 height 6
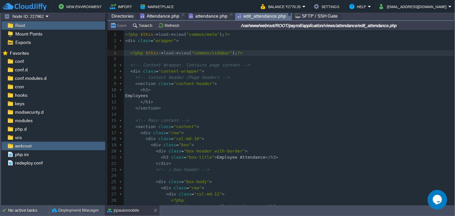
type textarea "-"
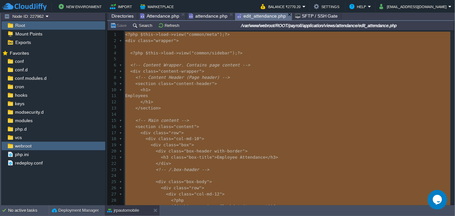
paste textarea
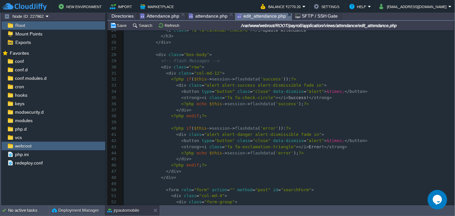
scroll to position [0, 0]
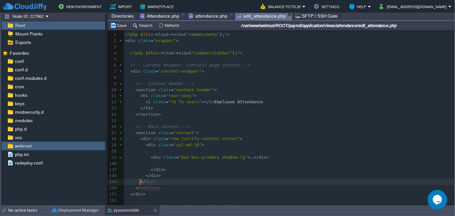
type textarea "</div>"
click at [158, 183] on pre at bounding box center [289, 182] width 330 height 6
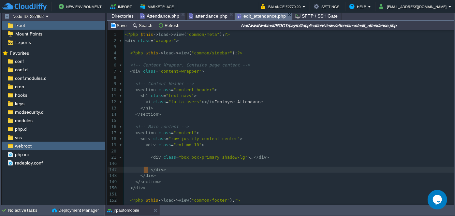
drag, startPoint x: 148, startPoint y: 170, endPoint x: 143, endPoint y: 170, distance: 5.9
click at [165, 164] on pre "​" at bounding box center [289, 164] width 330 height 6
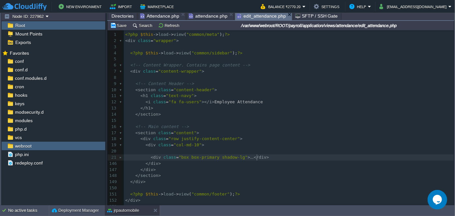
click at [163, 150] on pre at bounding box center [289, 151] width 330 height 6
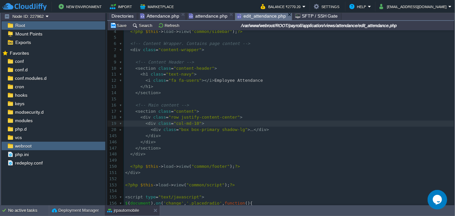
scroll to position [29, 0]
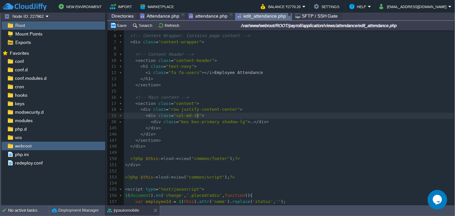
type textarea "-"
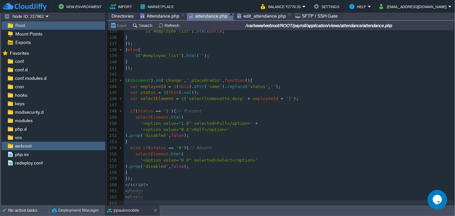
click at [204, 15] on span "attendance.php" at bounding box center [208, 16] width 39 height 8
click at [171, 15] on span "Attendance.php" at bounding box center [159, 16] width 39 height 8
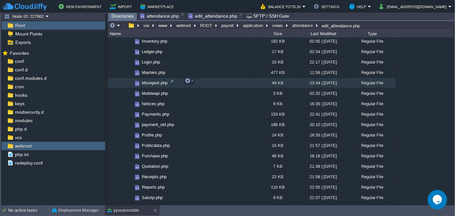
scroll to position [237, 0]
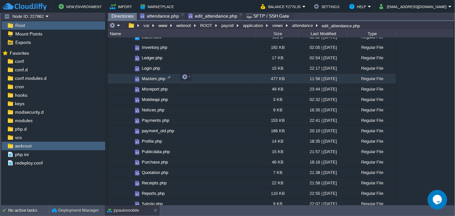
click at [151, 78] on span "Masters.php" at bounding box center [153, 79] width 25 height 6
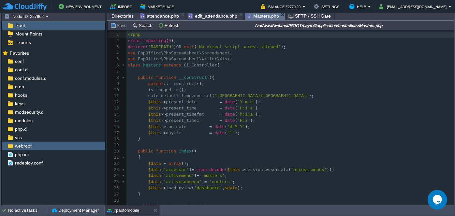
scroll to position [2, 0]
click at [134, 27] on button "Search" at bounding box center [143, 26] width 22 height 6
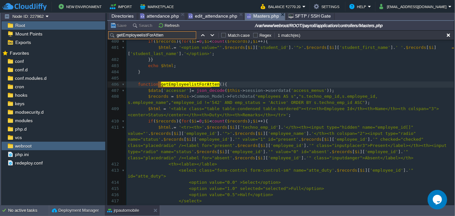
scroll to position [2525, 0]
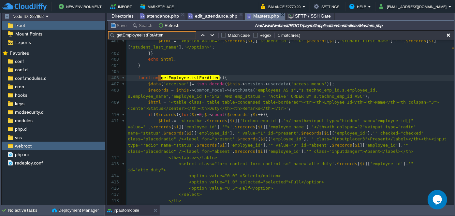
type input "getEmployeelistForAtten"
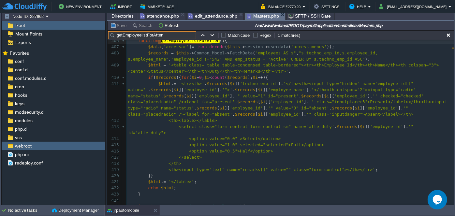
scroll to position [2584, 0]
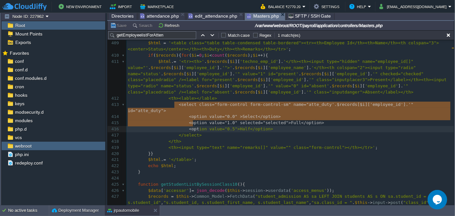
type textarea "<select class="form-control form-control-sm" name="atte_duty'.$records[$i]['emp…"
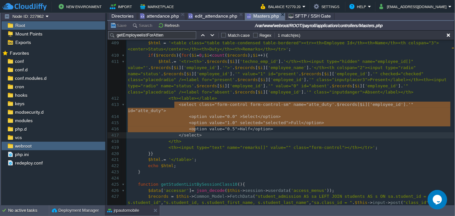
drag, startPoint x: 174, startPoint y: 104, endPoint x: 195, endPoint y: 126, distance: 30.0
paste textarea
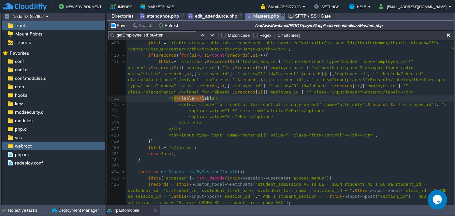
type textarea "<lable></lable>"
drag, startPoint x: 175, startPoint y: 99, endPoint x: 210, endPoint y: 100, distance: 35.3
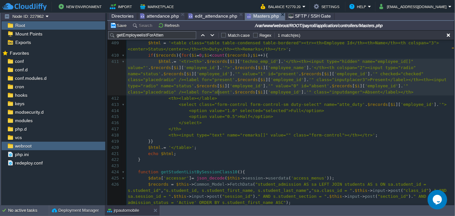
click at [235, 94] on pre "$html . = '<tr><th>' . $records [ $i ][ 'techno_emp_id' ]. '</th><th><input typ…" at bounding box center [291, 77] width 328 height 37
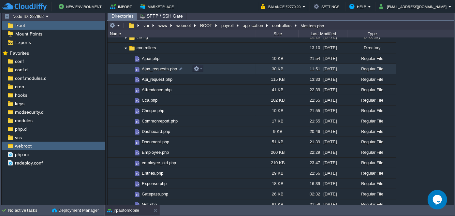
scroll to position [0, 0]
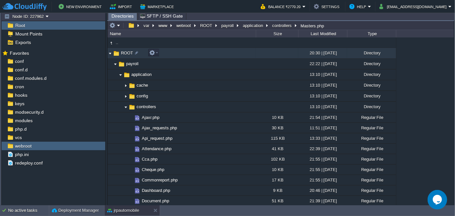
click at [110, 54] on img at bounding box center [110, 53] width 5 height 10
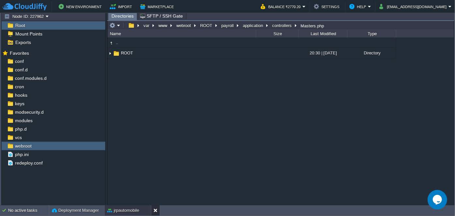
click at [154, 206] on button at bounding box center [157, 210] width 7 height 7
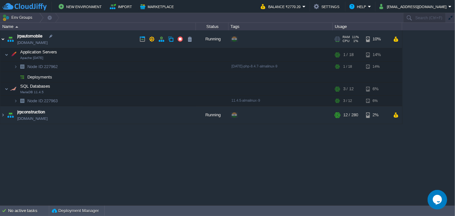
click at [4, 40] on img at bounding box center [2, 39] width 5 height 18
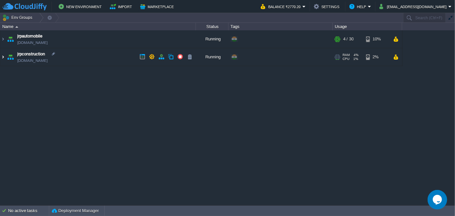
click at [3, 59] on img at bounding box center [2, 57] width 5 height 18
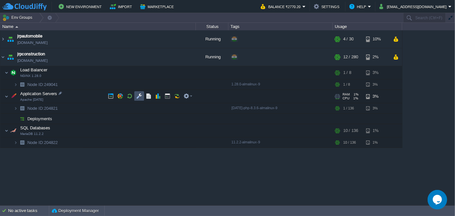
click at [139, 95] on button "button" at bounding box center [139, 96] width 6 height 6
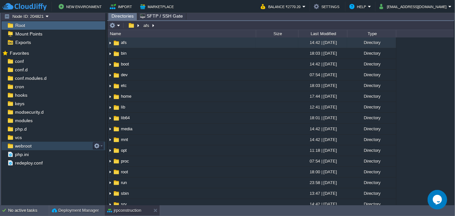
click at [24, 147] on span "webroot" at bounding box center [23, 146] width 19 height 6
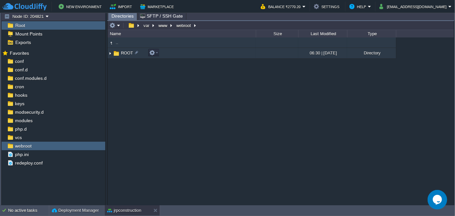
click at [111, 54] on img at bounding box center [110, 53] width 5 height 10
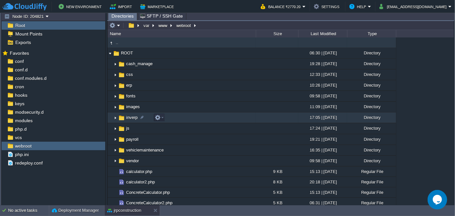
click at [115, 117] on img at bounding box center [115, 118] width 5 height 10
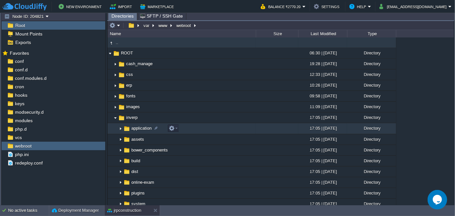
click at [121, 128] on img at bounding box center [120, 129] width 5 height 10
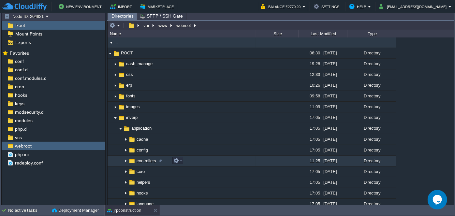
scroll to position [29, 0]
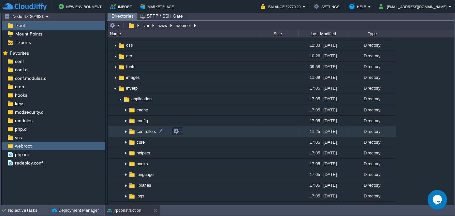
click at [125, 132] on img at bounding box center [125, 132] width 5 height 10
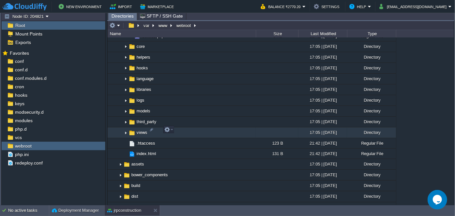
scroll to position [474, 0]
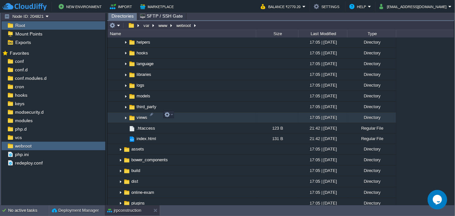
click at [125, 115] on img at bounding box center [125, 118] width 5 height 10
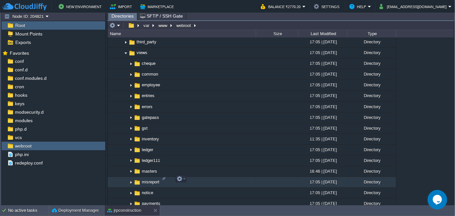
scroll to position [593, 0]
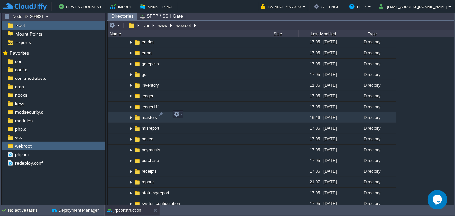
click at [130, 116] on img at bounding box center [131, 118] width 5 height 10
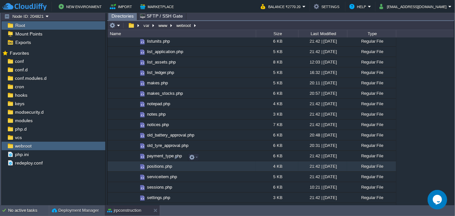
scroll to position [1245, 0]
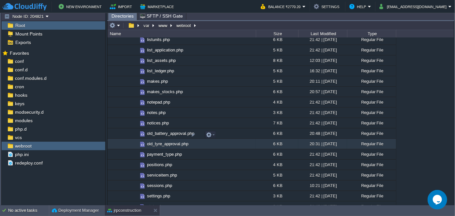
click at [162, 141] on span "old_tyre_approval.php" at bounding box center [167, 144] width 43 height 6
click at [123, 14] on span "Directories" at bounding box center [123, 16] width 22 height 8
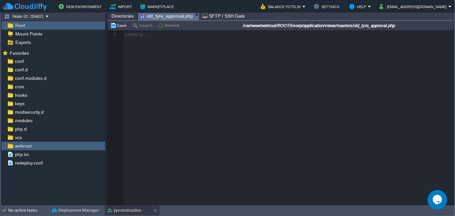
click at [163, 17] on span "old_tyre_approval.php" at bounding box center [166, 16] width 53 height 8
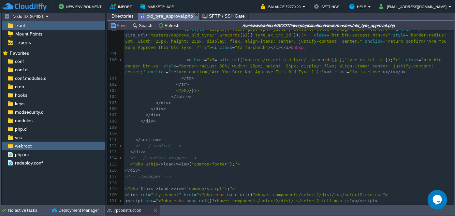
scroll to position [564, 0]
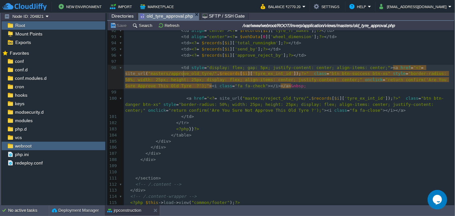
type textarea "approve_old_tyre"
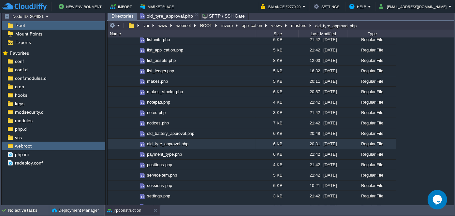
click at [123, 17] on span "Directories" at bounding box center [123, 16] width 22 height 8
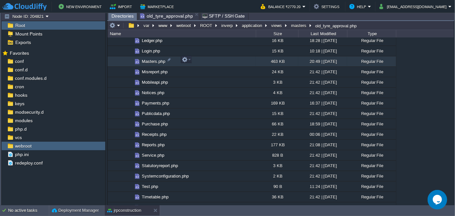
click at [148, 60] on span "Masters.php" at bounding box center [153, 62] width 25 height 6
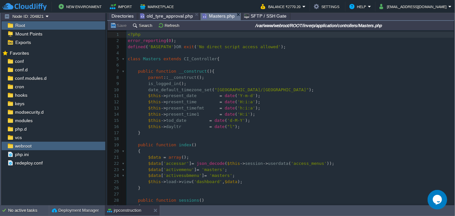
click at [142, 27] on button "Search" at bounding box center [143, 26] width 22 height 6
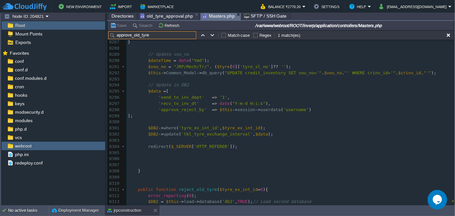
type input "approve_old_tyre"
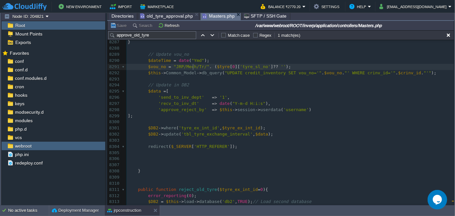
click at [194, 66] on div "x public function approve_old_tyre ( $tyre_ex_int_id = 0 ){ 8277 if ( $crinv_id…" at bounding box center [291, 150] width 328 height 344
type textarea "TR"
click at [183, 68] on span ""JRP/Mech/TR/"" at bounding box center [192, 66] width 36 height 5
type textarea "MECH"
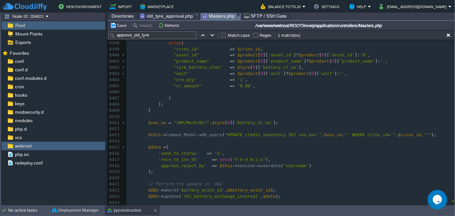
click at [181, 122] on div "xxxxxxxxxx $vou_no = "JRP/MECH/TR/" . ( $tyre [ 0 ][ 'tyre_sl_no' ] ?? '' ); 83…" at bounding box center [291, 120] width 328 height 344
type textarea "MECH"
click at [198, 124] on div "xxxxxxxxxx $vou_no = "JRP/MECH/TR/" . ( $tyre [ 0 ][ 'tyre_sl_no' ] ?? '' ); 83…" at bounding box center [291, 120] width 328 height 344
type textarea "/".$"
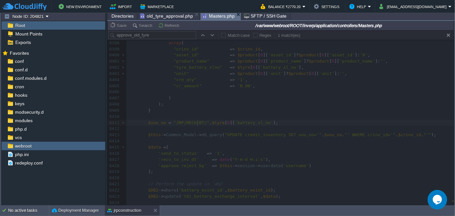
type textarea "BT"
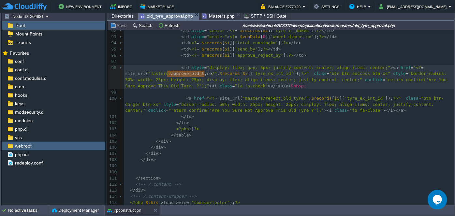
click at [153, 15] on span "old_tyre_approval.php" at bounding box center [166, 16] width 53 height 8
click at [225, 16] on span "Masters.php" at bounding box center [219, 16] width 32 height 8
